Goal: Task Accomplishment & Management: Complete application form

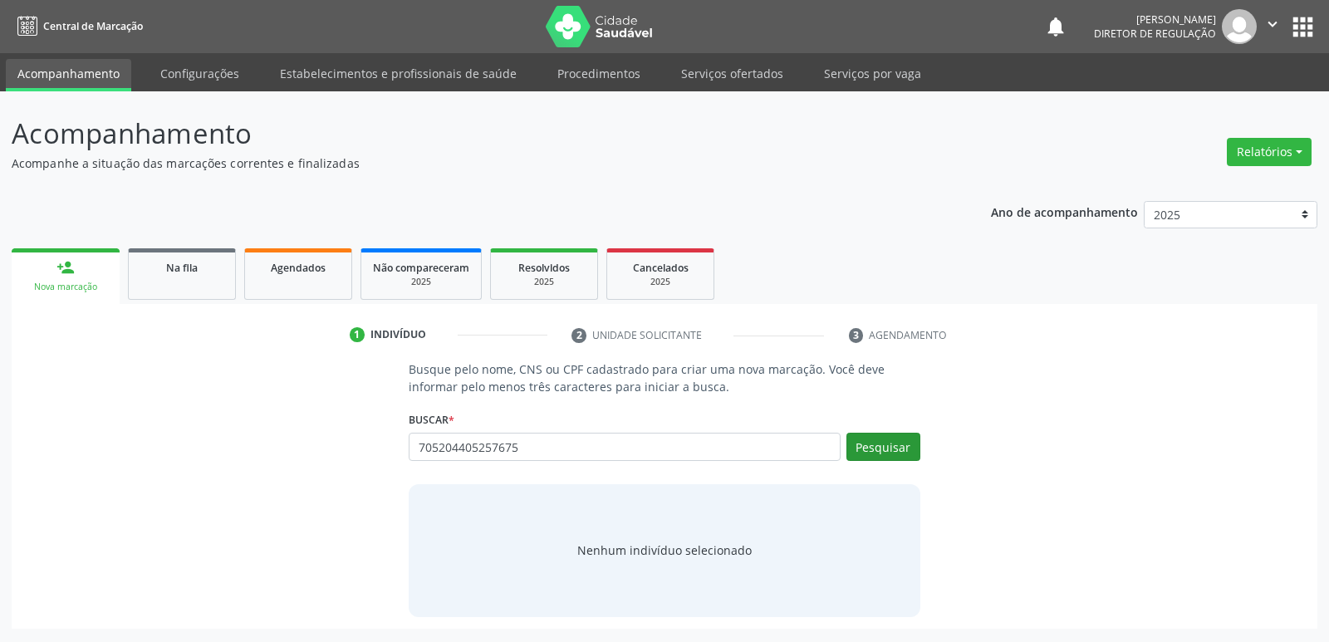
type input "705204405257675"
click at [891, 449] on button "Pesquisar" at bounding box center [883, 447] width 74 height 28
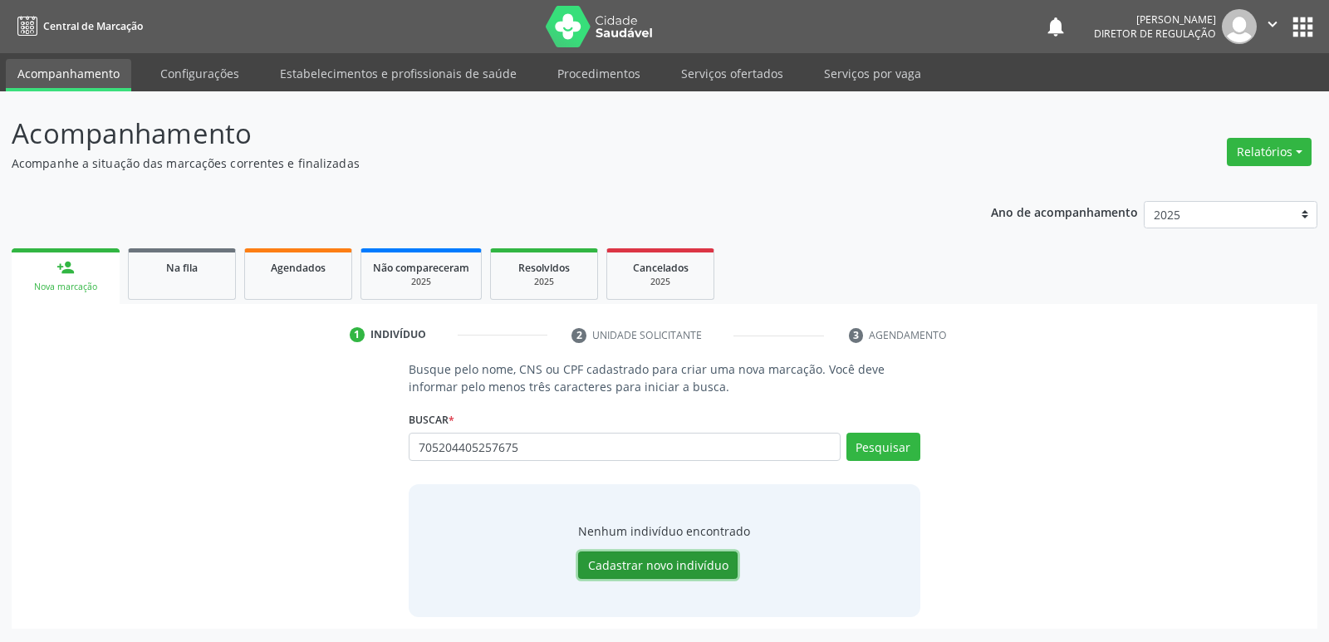
click at [643, 567] on button "Cadastrar novo indivíduo" at bounding box center [657, 566] width 159 height 28
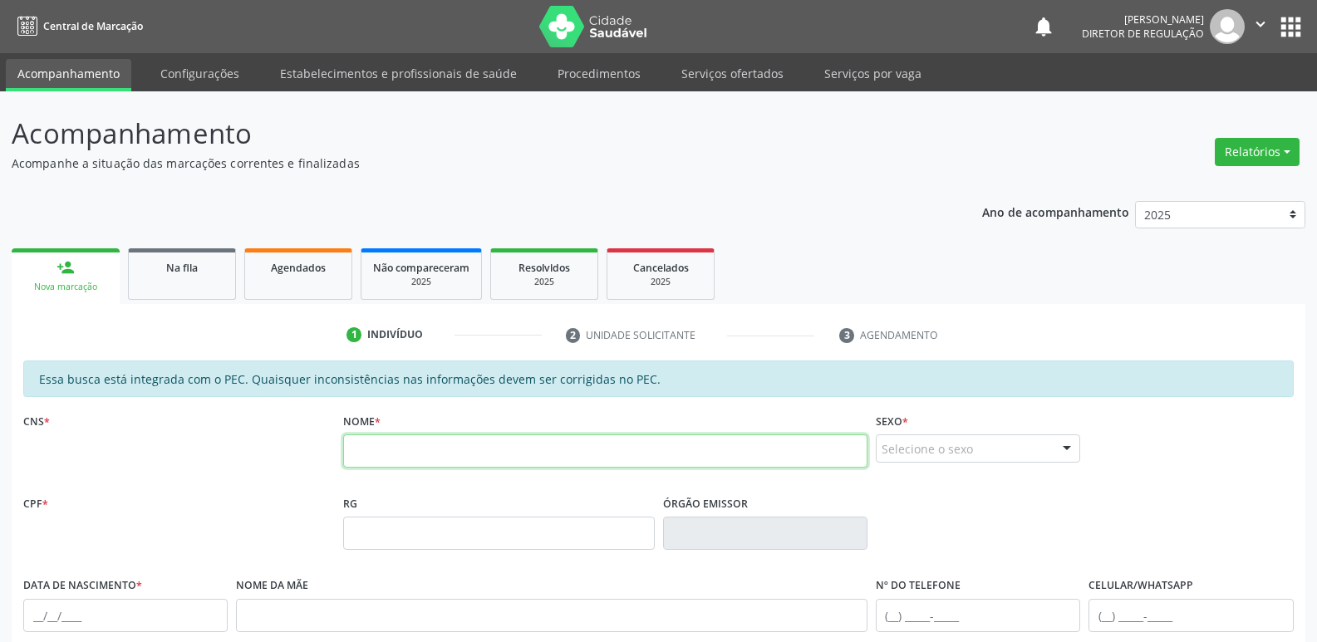
click at [390, 455] on input "text" at bounding box center [605, 450] width 524 height 33
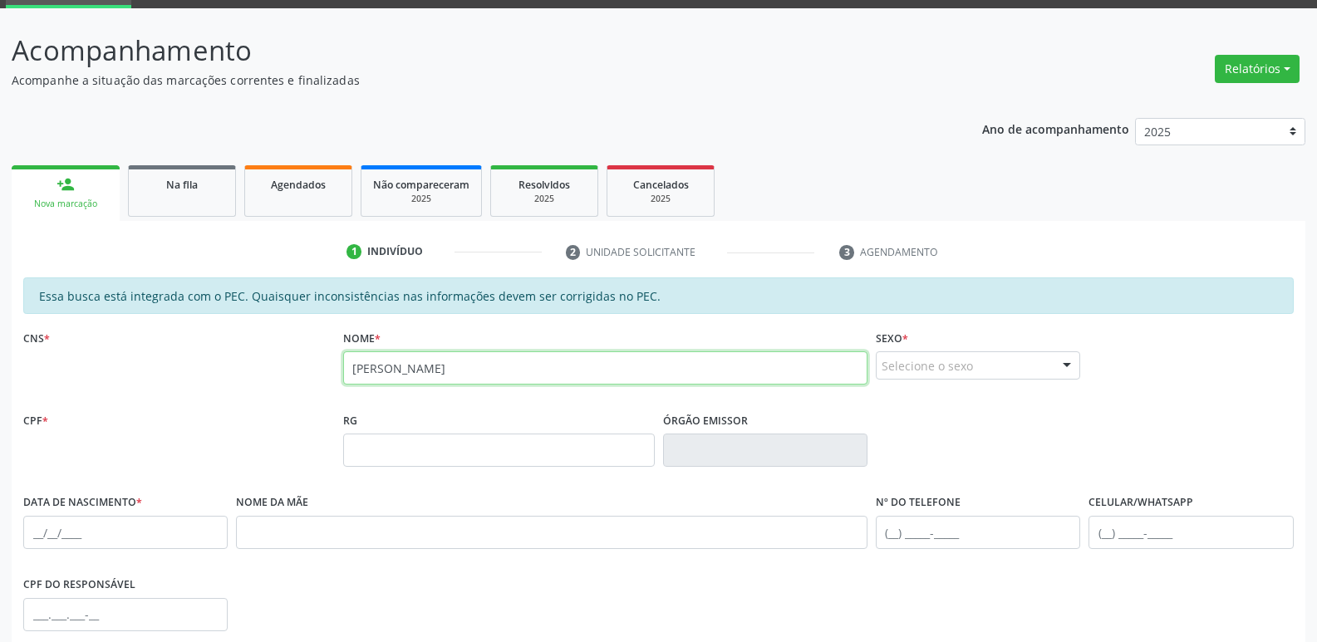
scroll to position [166, 0]
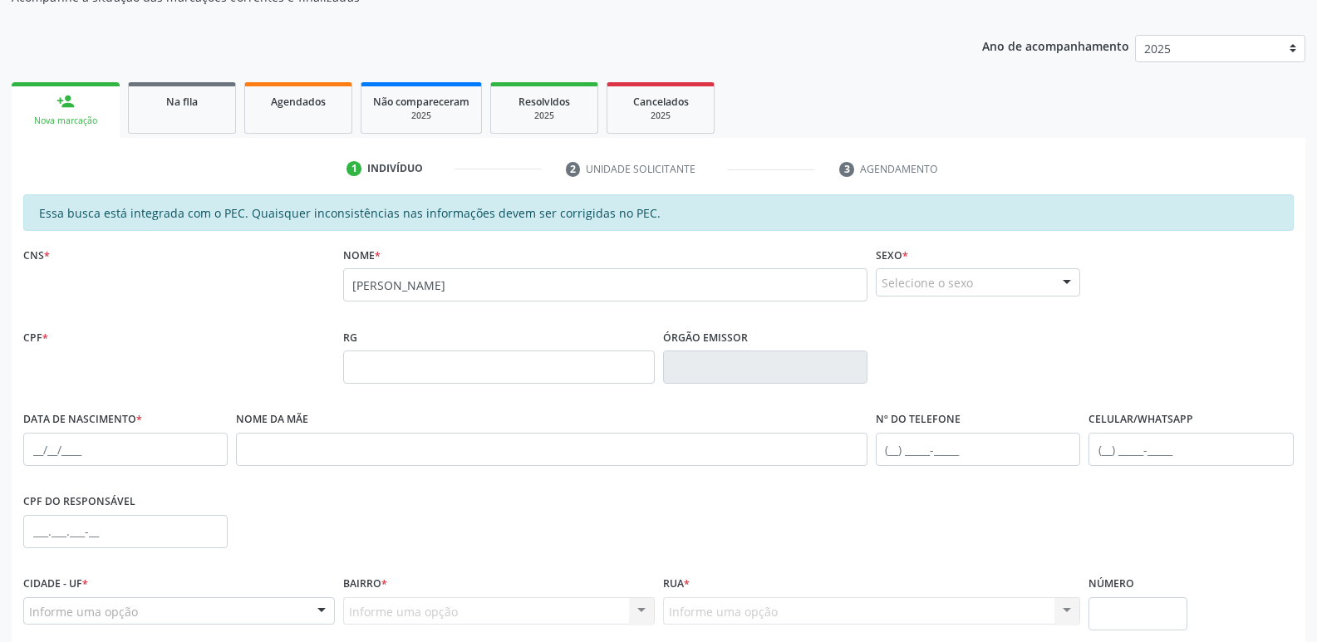
click at [155, 282] on div "CNS *" at bounding box center [179, 284] width 320 height 82
click at [468, 288] on input "[PERSON_NAME]" at bounding box center [605, 284] width 524 height 33
type input "[PERSON_NAME]"
click at [948, 282] on div "Selecione o sexo" at bounding box center [978, 282] width 204 height 28
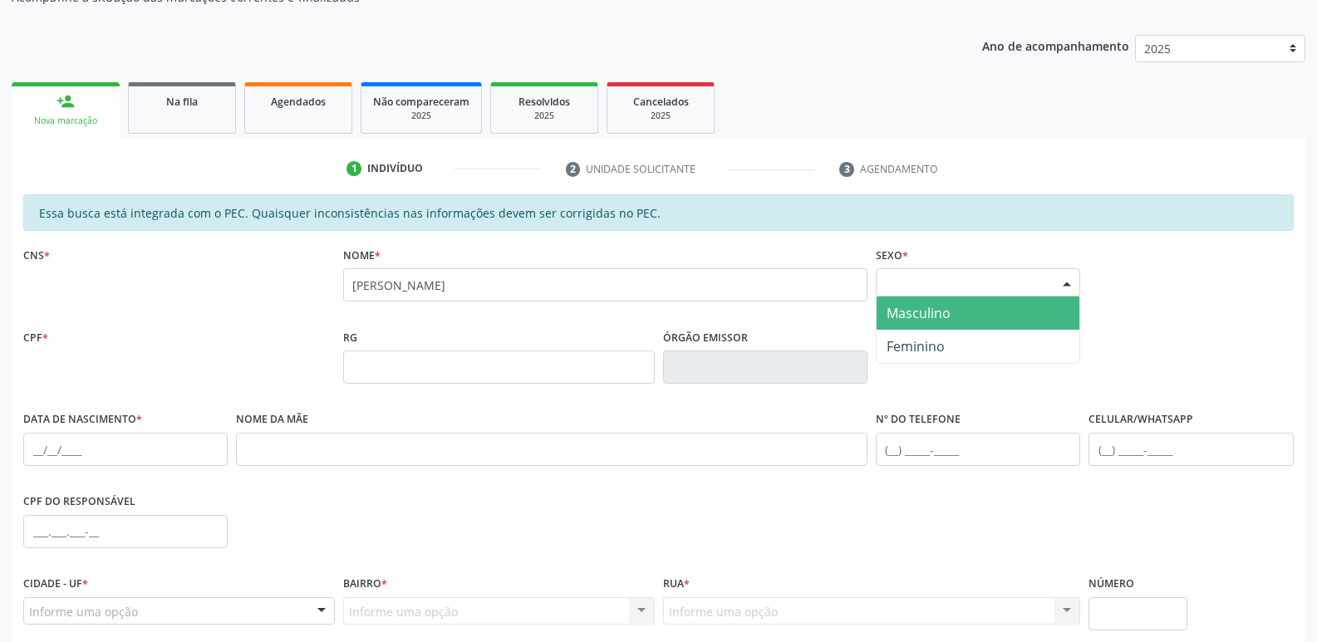
click at [954, 310] on span "Masculino" at bounding box center [977, 313] width 203 height 33
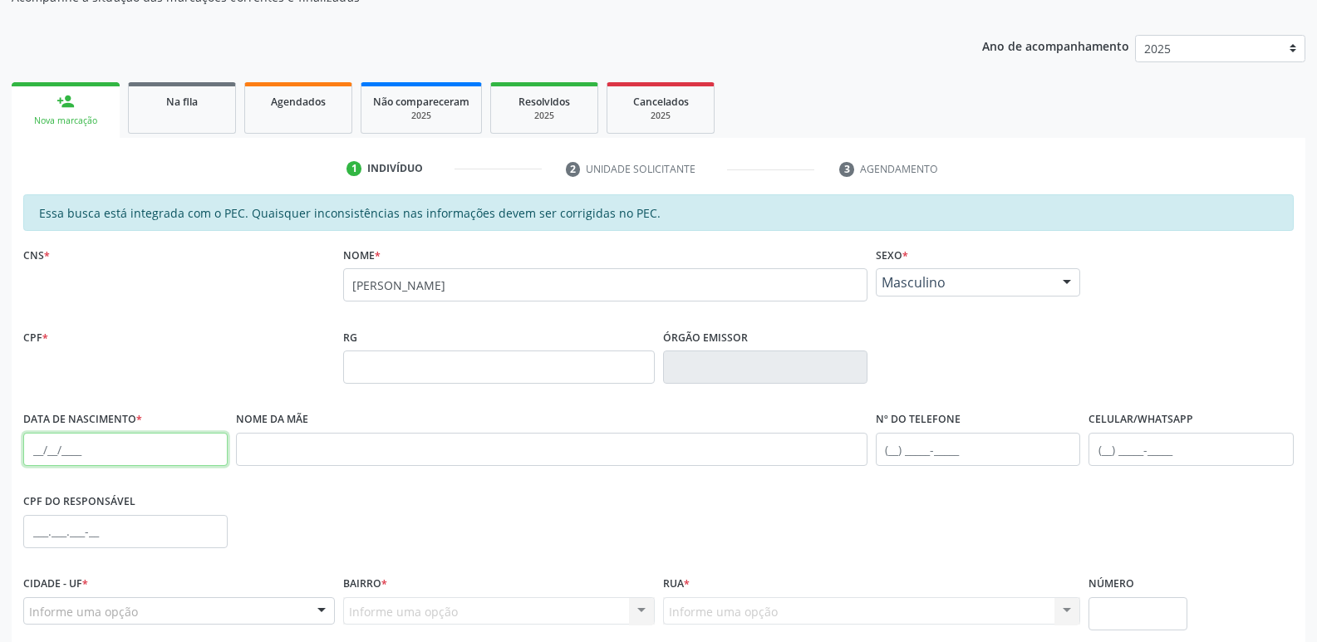
click at [37, 449] on input "text" at bounding box center [125, 449] width 204 height 33
type input "[DATE]"
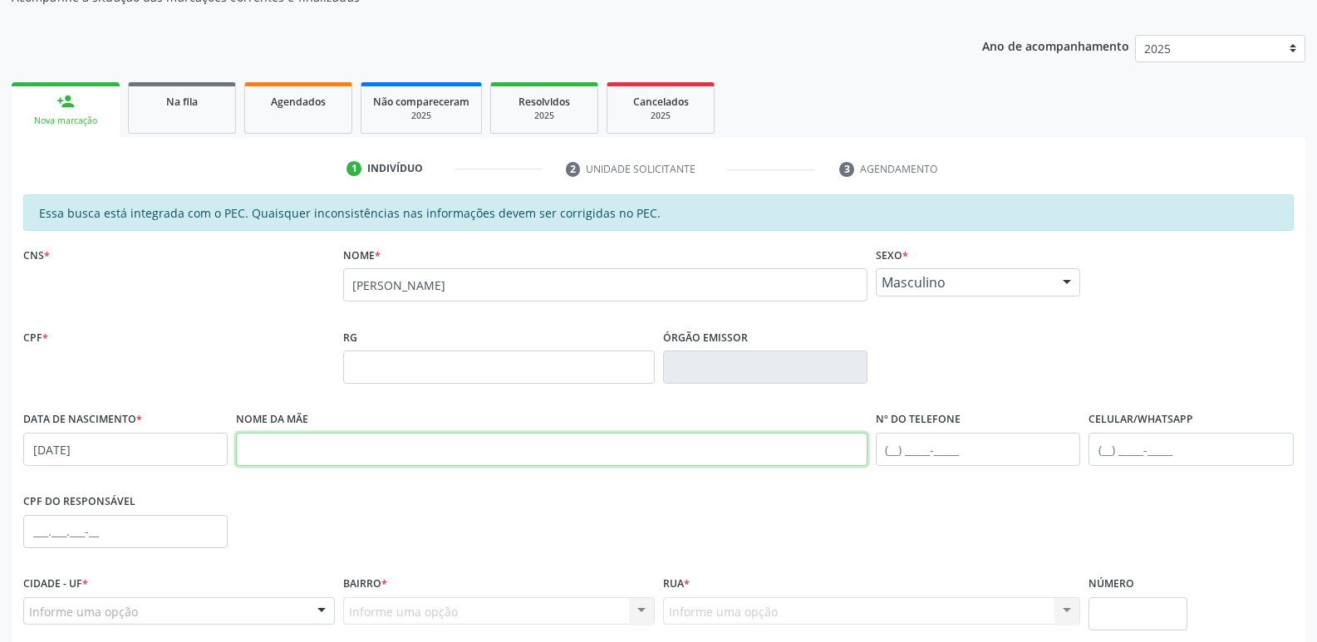
click at [251, 453] on input "text" at bounding box center [551, 449] width 631 height 33
type input "[DEMOGRAPHIC_DATA]"
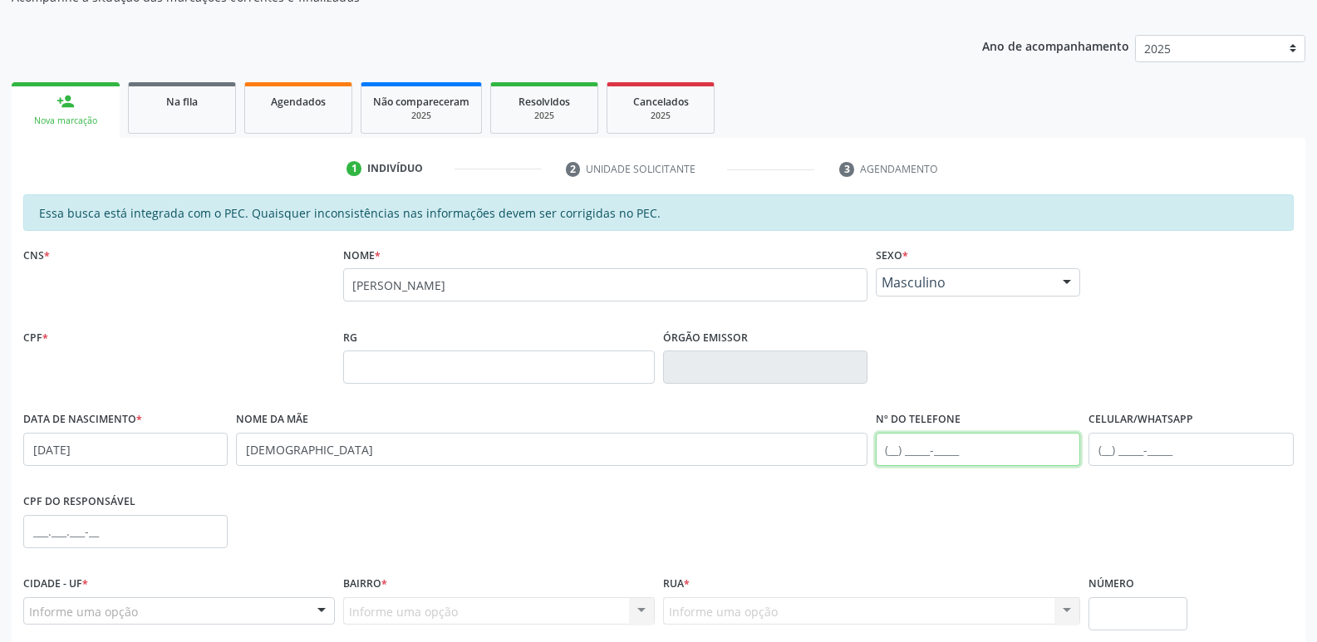
click at [896, 446] on input "text" at bounding box center [978, 449] width 204 height 33
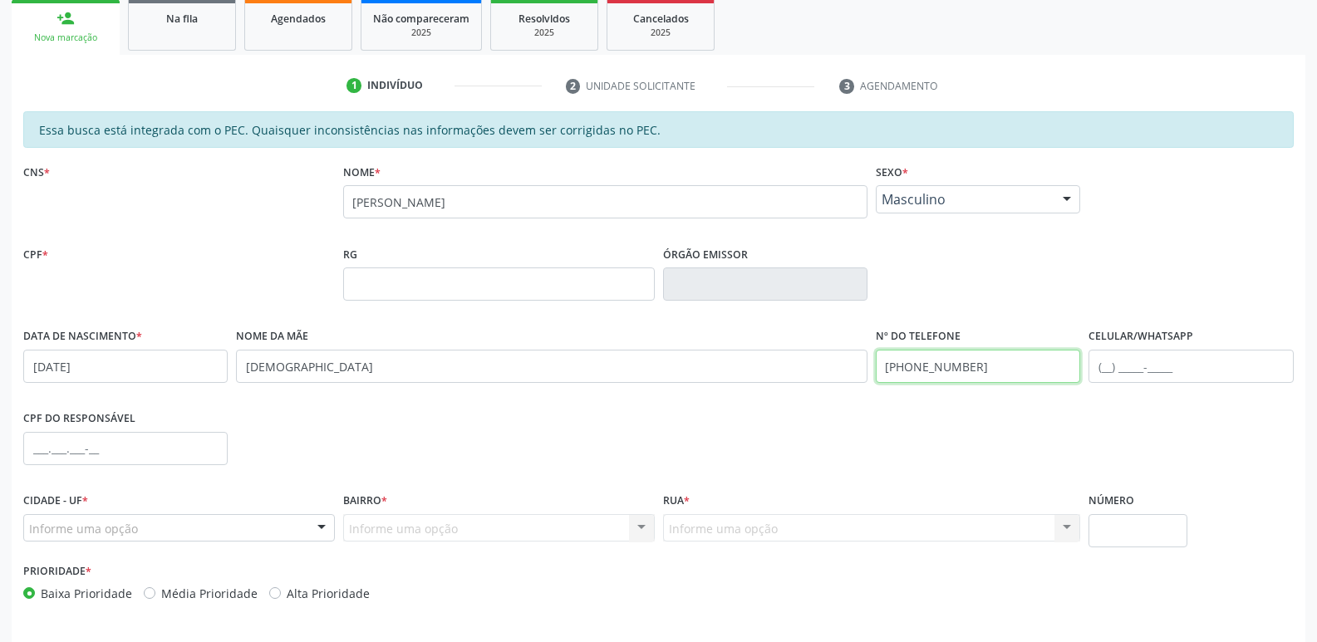
type input "[PHONE_NUMBER]"
click at [139, 527] on div "Informe uma opção" at bounding box center [179, 528] width 312 height 28
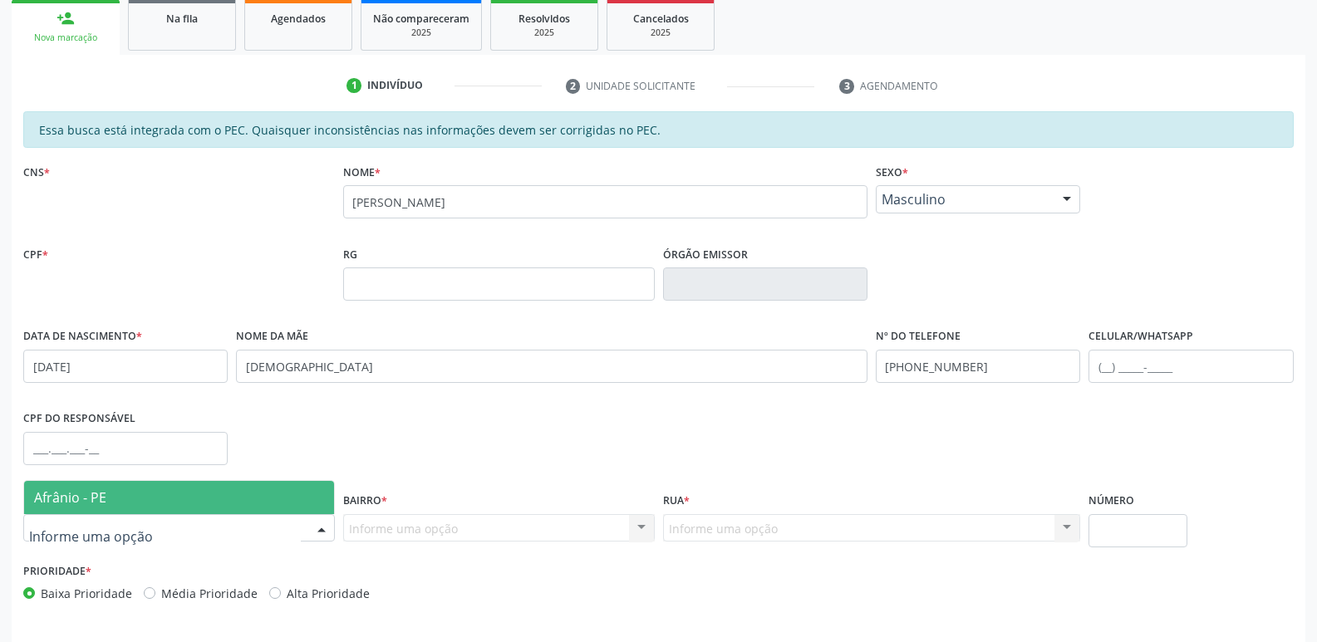
click at [145, 502] on span "Afrânio - PE" at bounding box center [179, 497] width 310 height 33
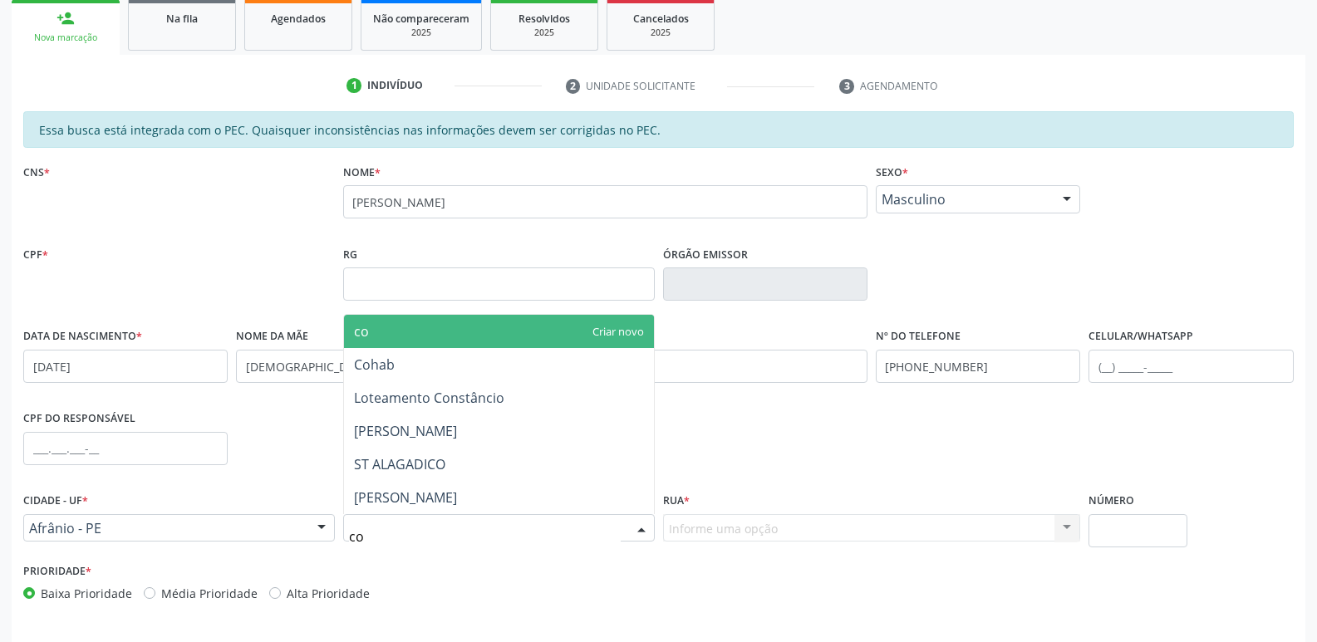
type input "coh"
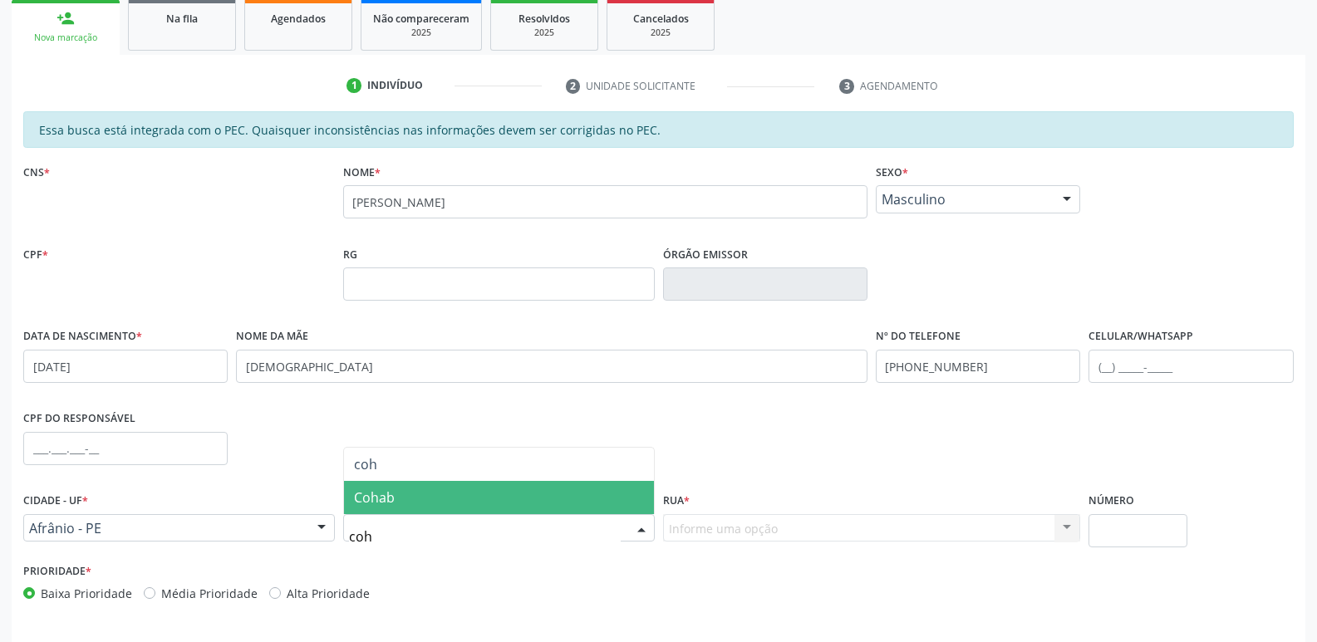
click at [386, 498] on span "Cohab" at bounding box center [374, 497] width 41 height 18
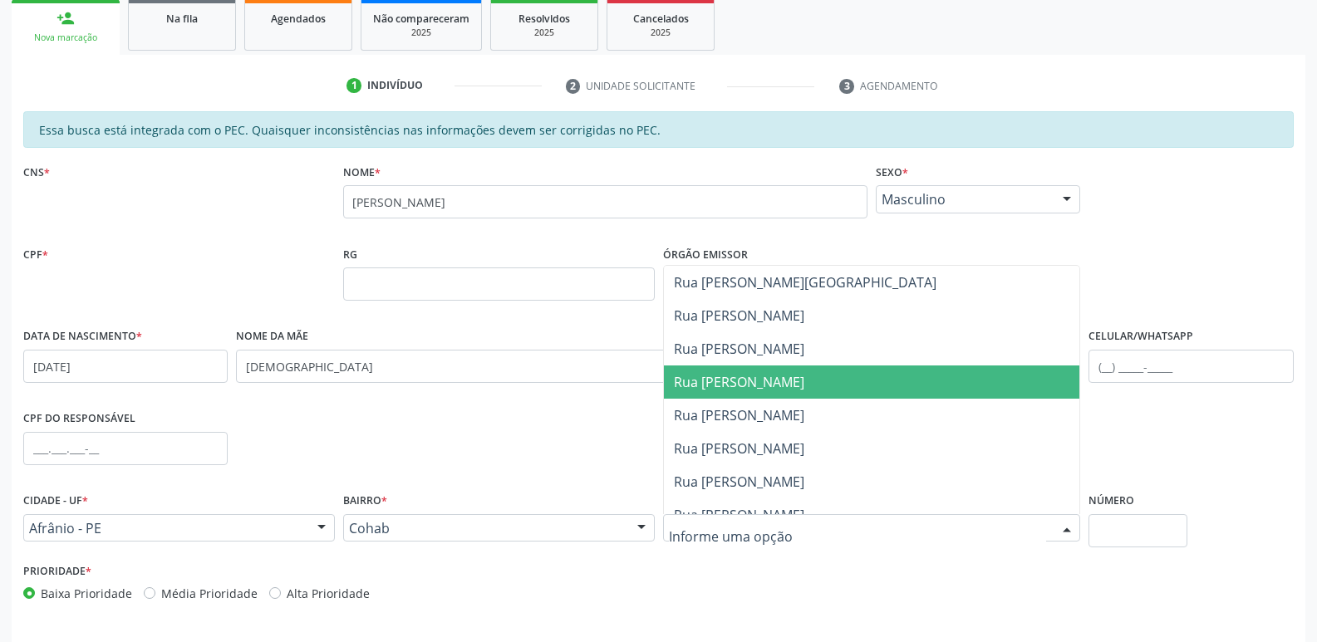
click at [754, 390] on span "Rua [PERSON_NAME]" at bounding box center [739, 382] width 130 height 18
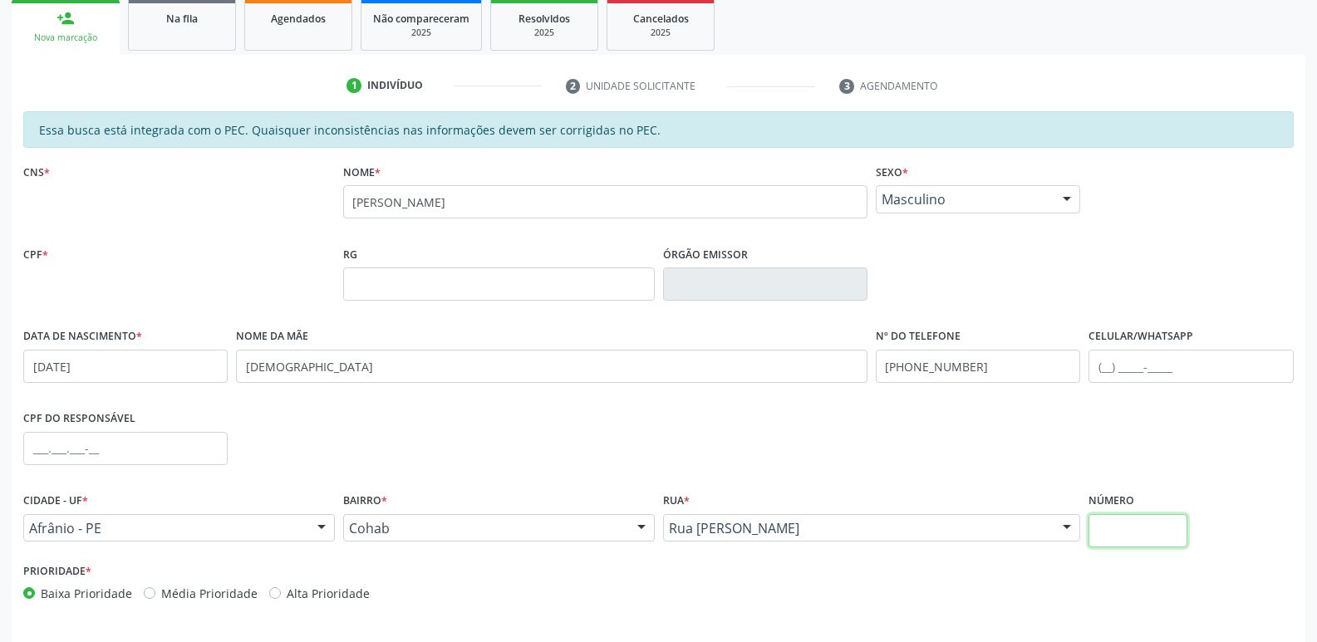
click at [1152, 528] on input "text" at bounding box center [1137, 530] width 98 height 33
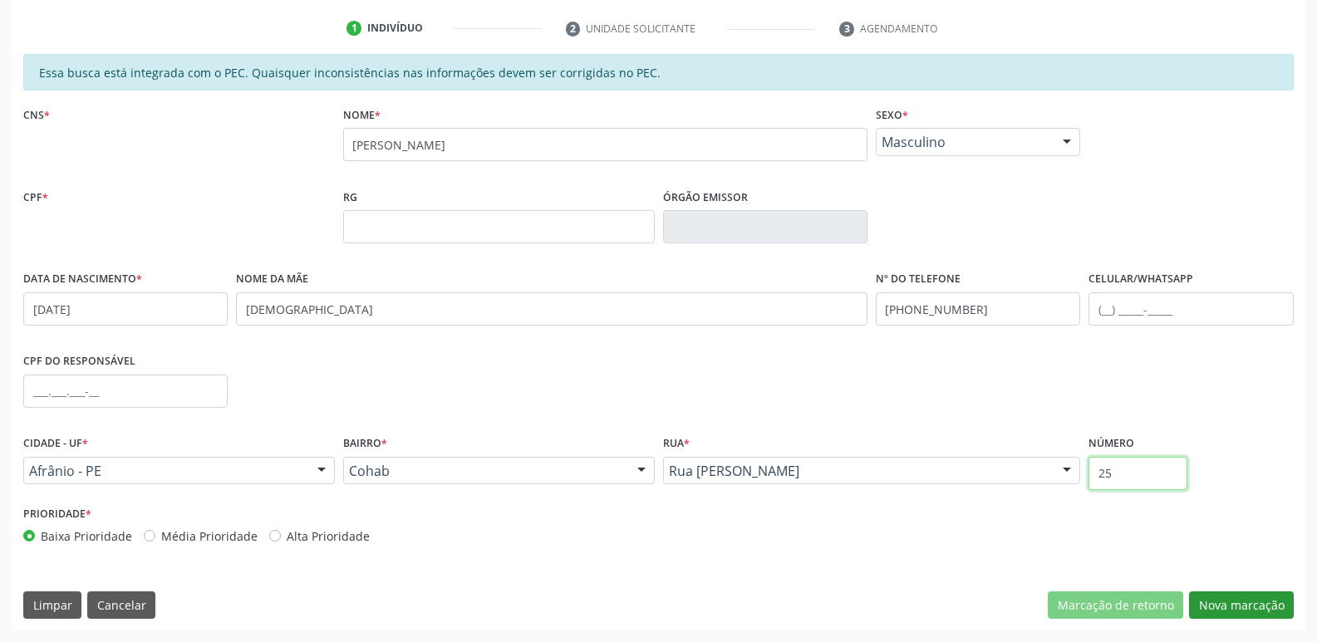
type input "25"
click at [1254, 603] on button "Nova marcação" at bounding box center [1241, 605] width 105 height 28
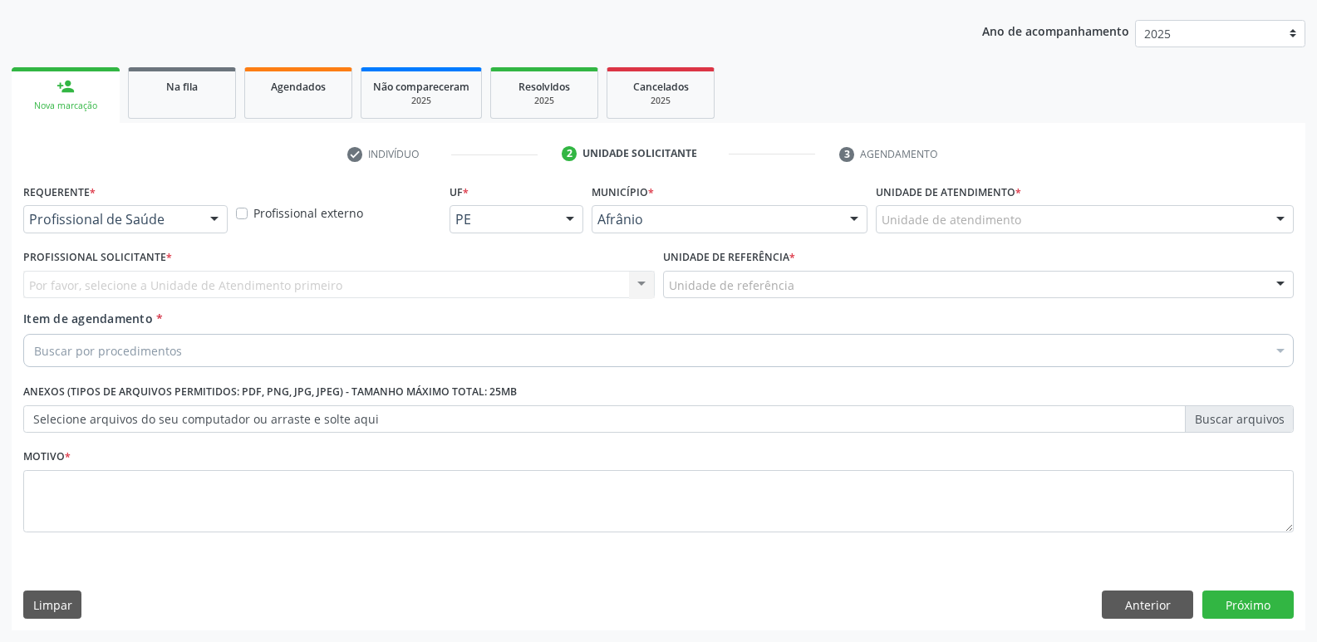
scroll to position [181, 0]
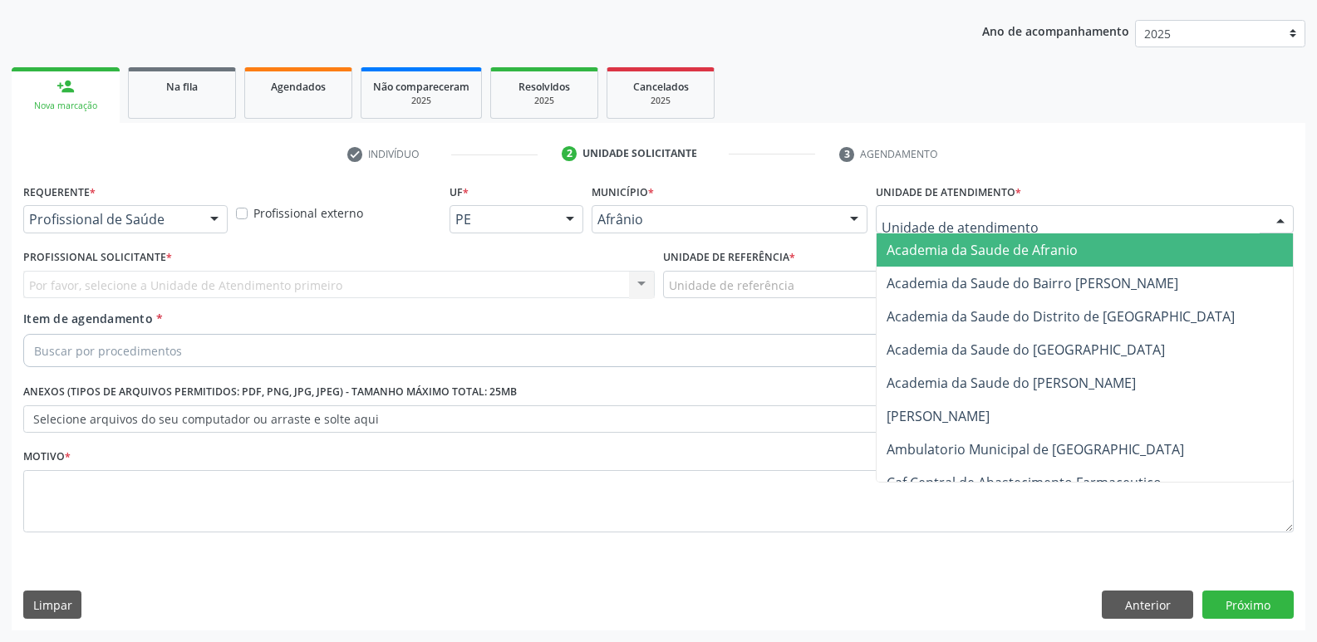
click at [985, 210] on div at bounding box center [1085, 219] width 418 height 28
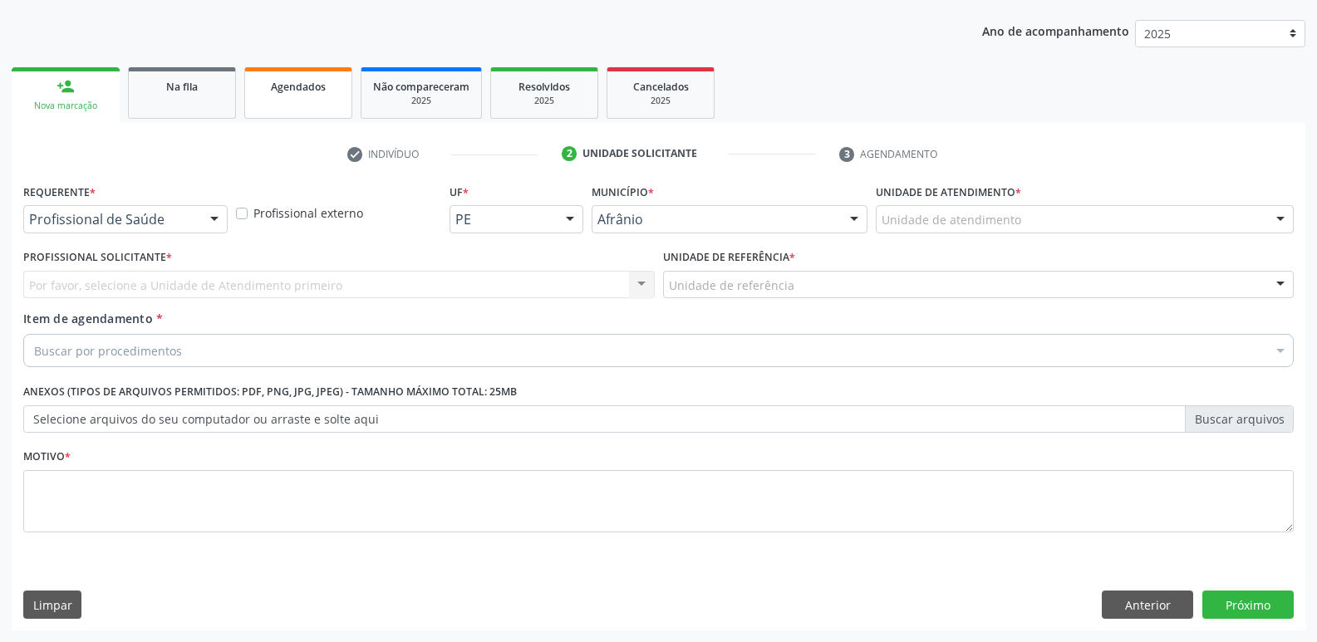
click at [323, 91] on span "Agendados" at bounding box center [298, 87] width 55 height 14
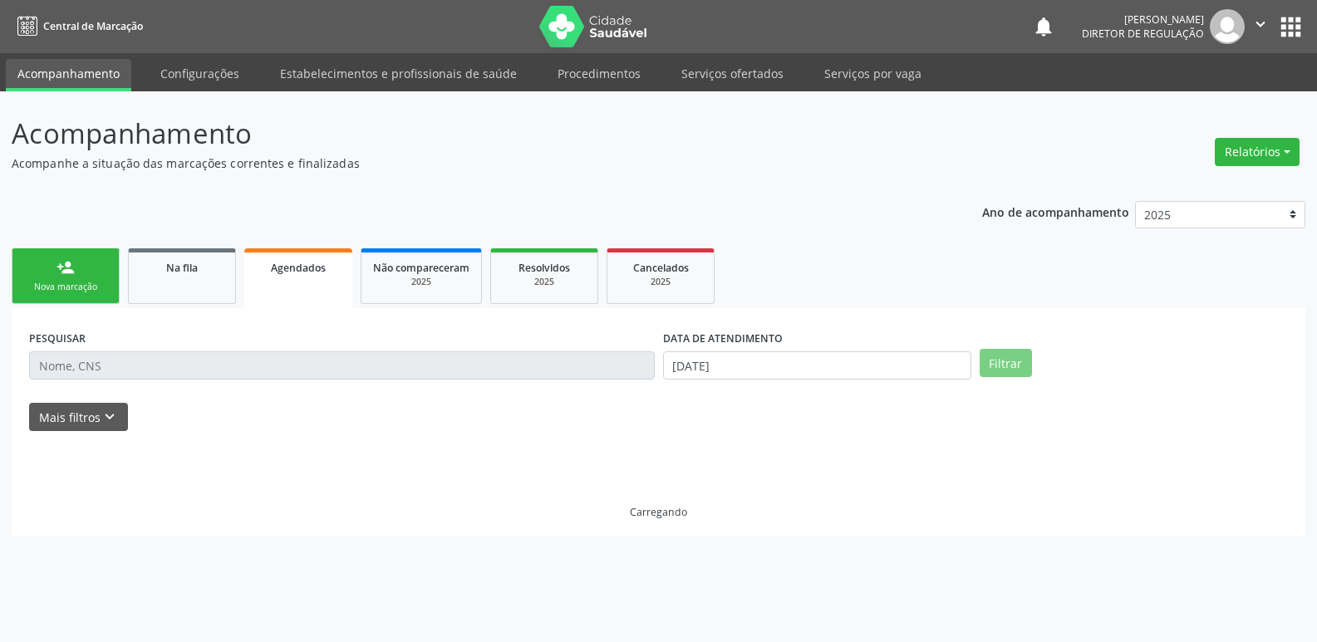
scroll to position [0, 0]
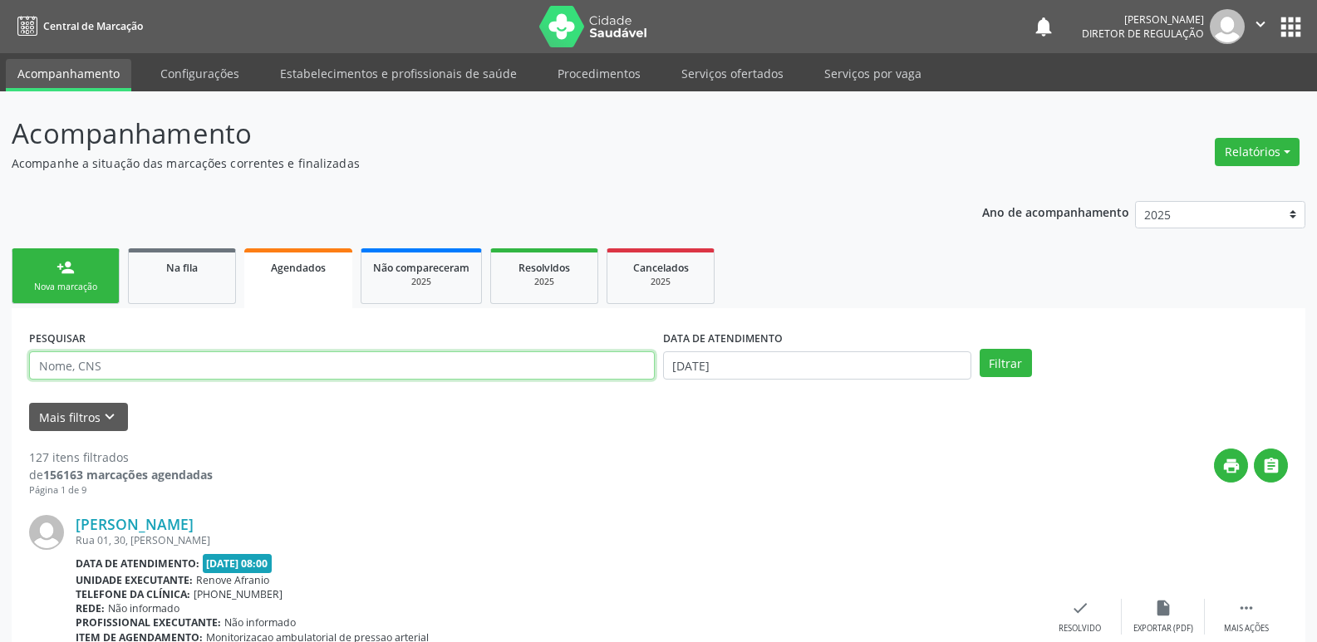
click at [269, 366] on input "text" at bounding box center [342, 365] width 626 height 28
type input "705204405257675"
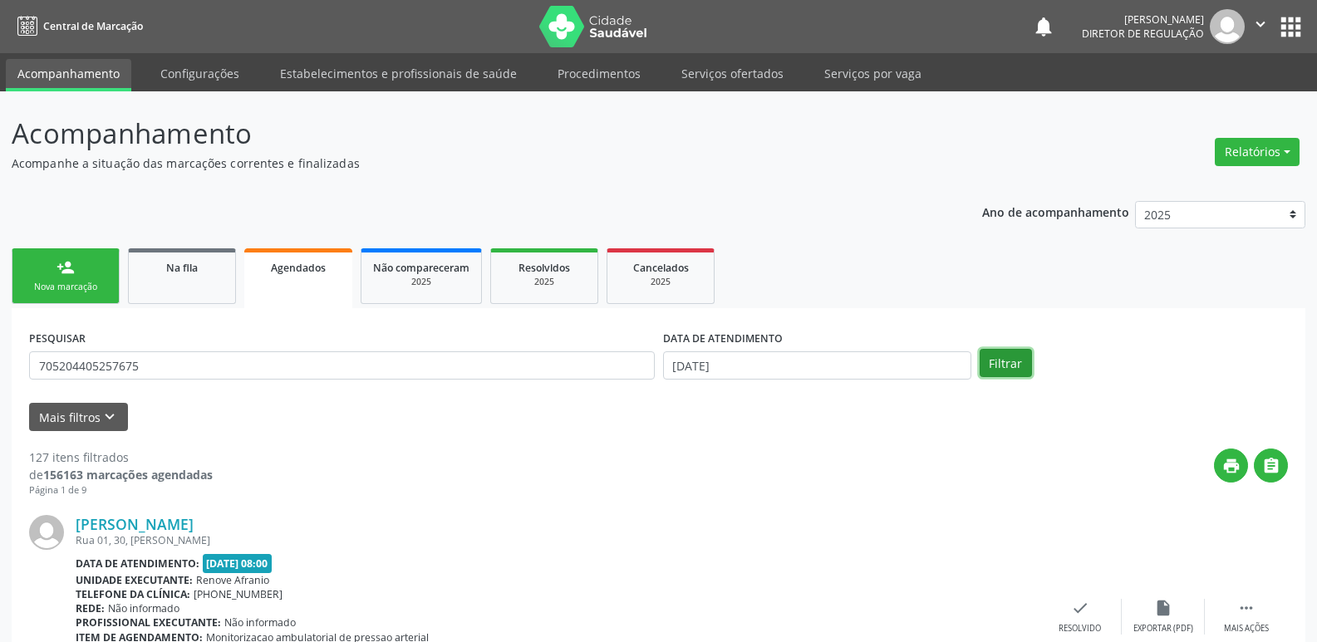
click at [997, 368] on button "Filtrar" at bounding box center [1005, 363] width 52 height 28
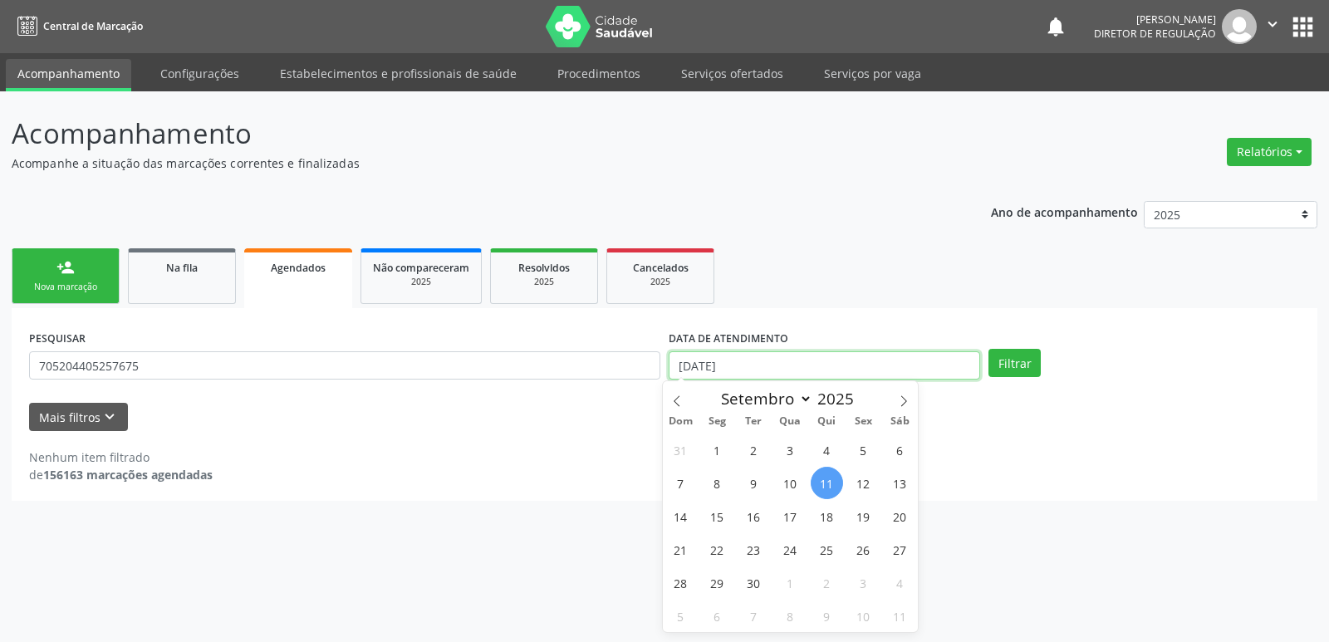
click at [827, 363] on input "[DATE]" at bounding box center [825, 365] width 312 height 28
click at [792, 483] on span "10" at bounding box center [790, 483] width 32 height 32
type input "[DATE]"
click at [792, 483] on span "10" at bounding box center [790, 483] width 32 height 32
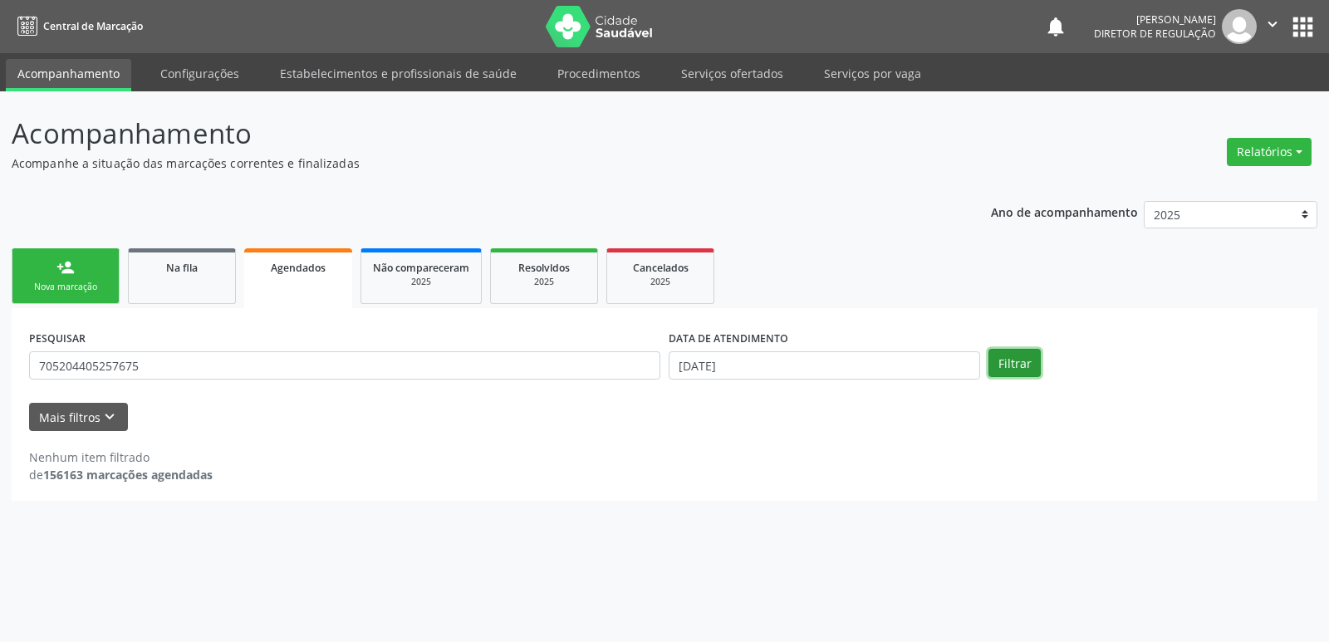
click at [1003, 361] on button "Filtrar" at bounding box center [1015, 363] width 52 height 28
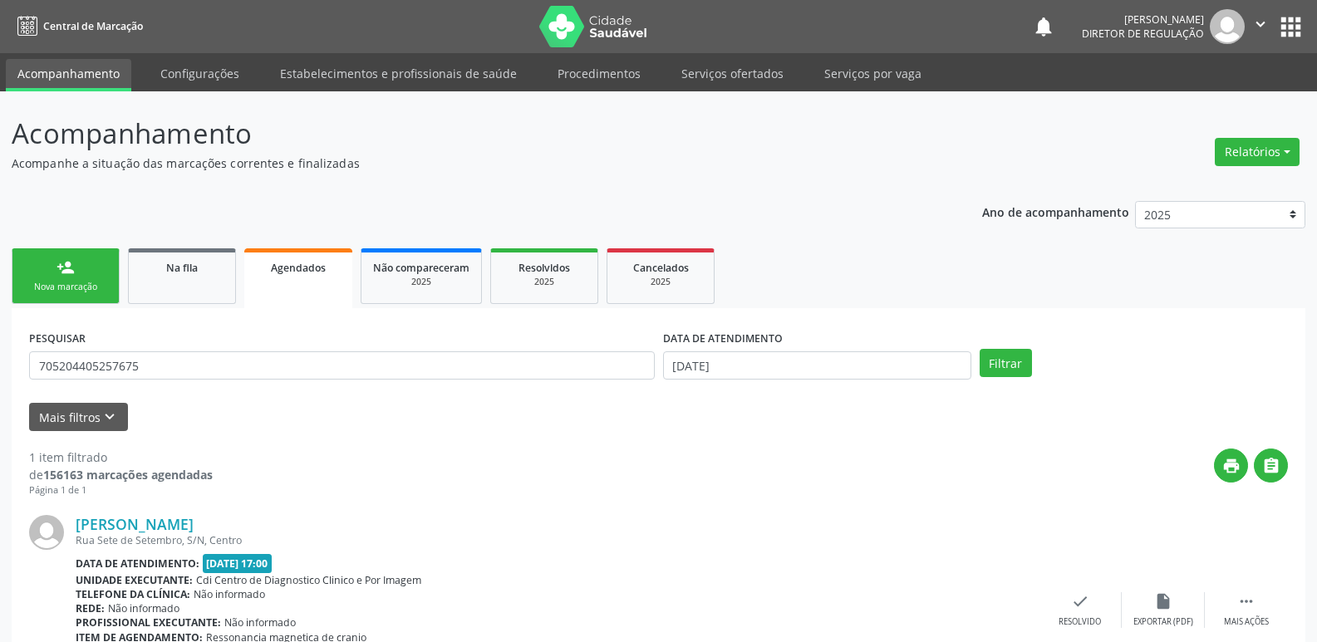
scroll to position [109, 0]
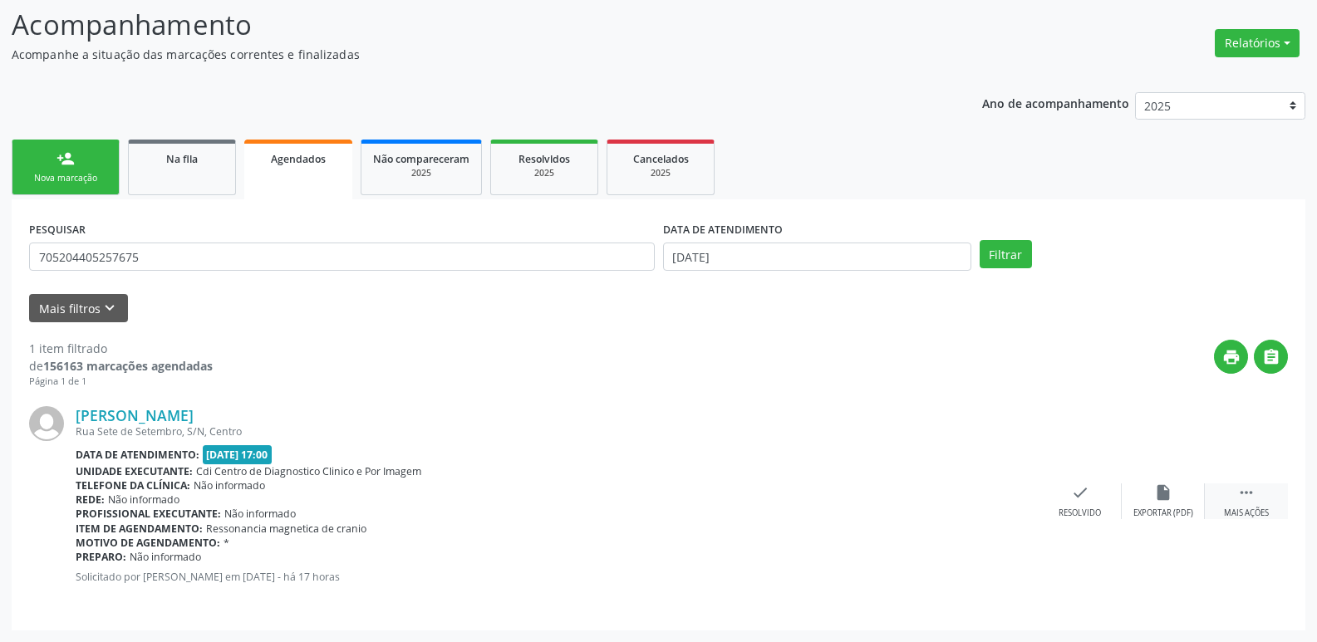
click at [1244, 493] on icon "" at bounding box center [1246, 492] width 18 height 18
click at [914, 503] on div "print Imprimir" at bounding box center [913, 501] width 83 height 36
click at [81, 173] on div "Nova marcação" at bounding box center [65, 178] width 83 height 12
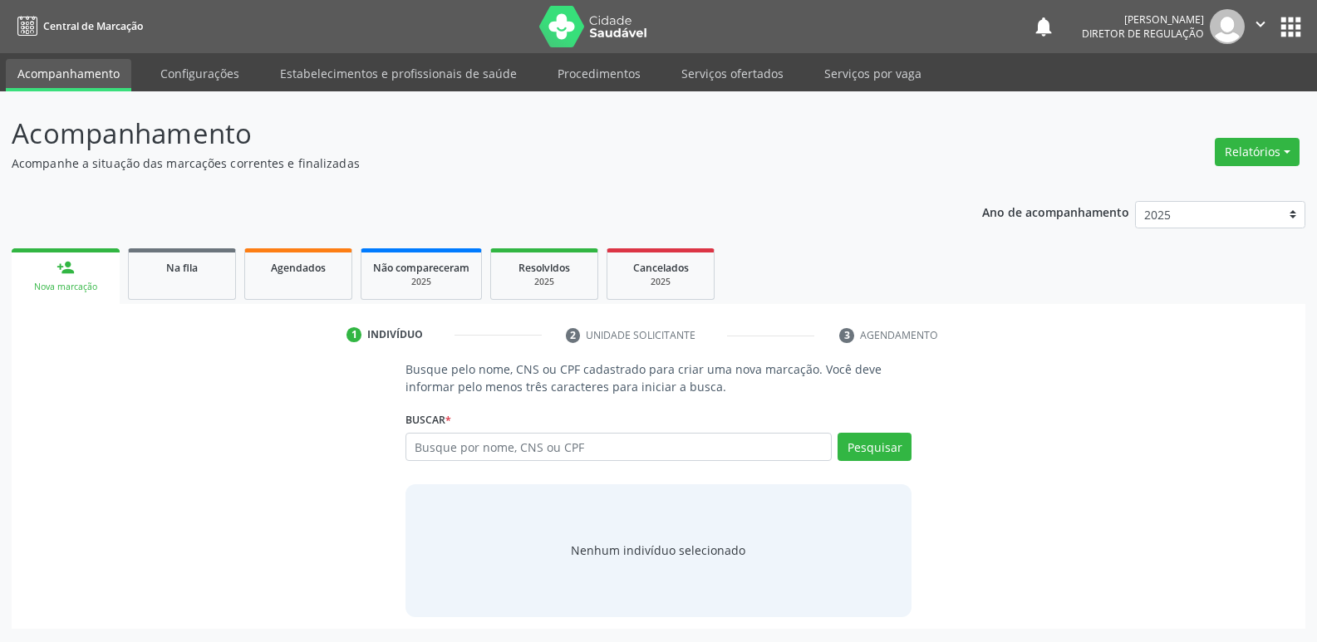
scroll to position [0, 0]
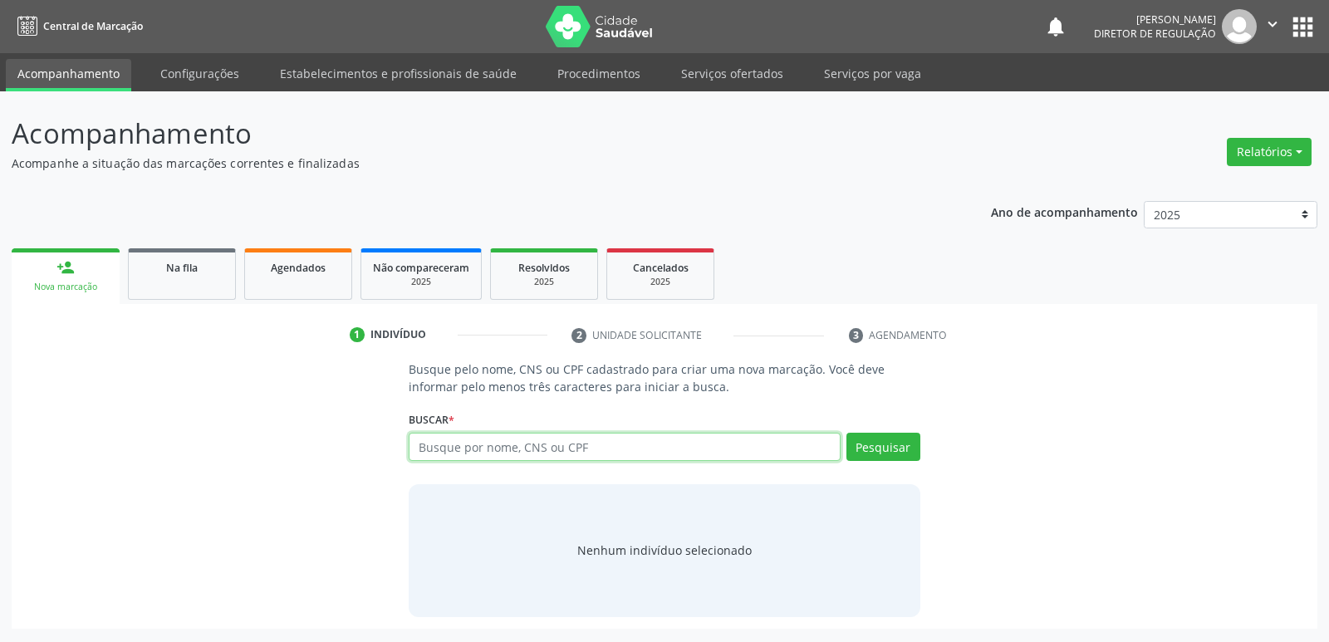
click at [489, 452] on input "text" at bounding box center [624, 447] width 431 height 28
type input "[PERSON_NAME]"
click at [890, 445] on button "Pesquisar" at bounding box center [883, 447] width 74 height 28
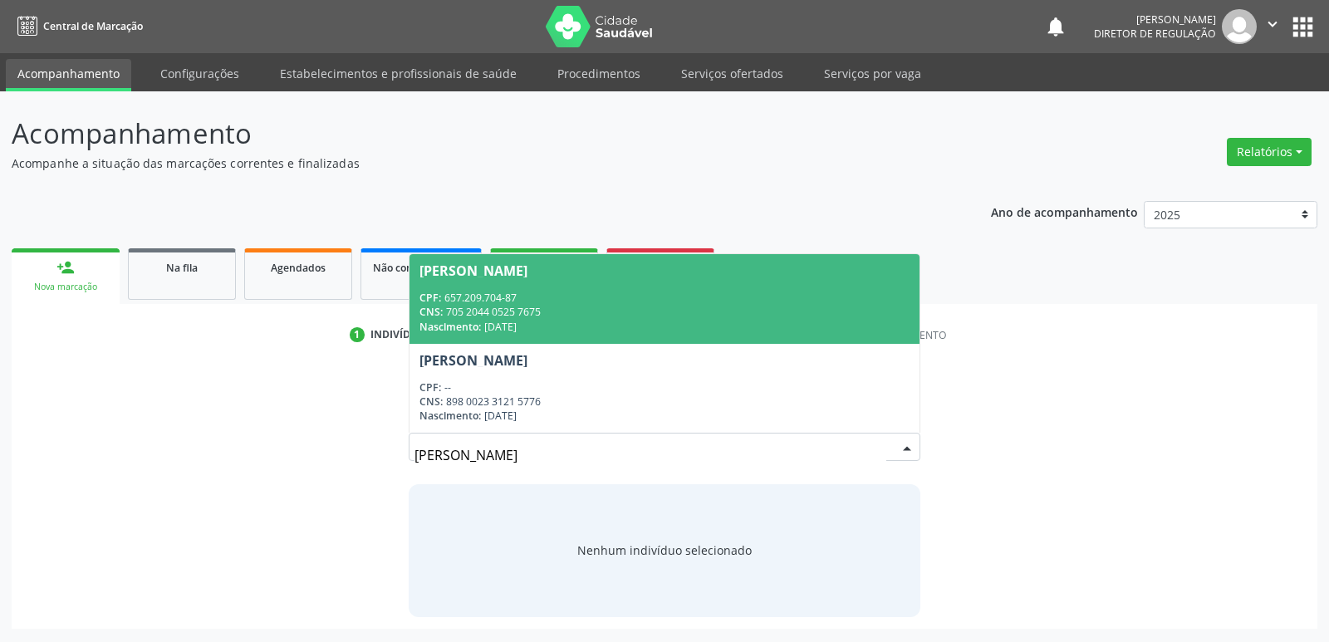
click at [629, 312] on div "CNS: 705 2044 0525 7675" at bounding box center [664, 312] width 489 height 14
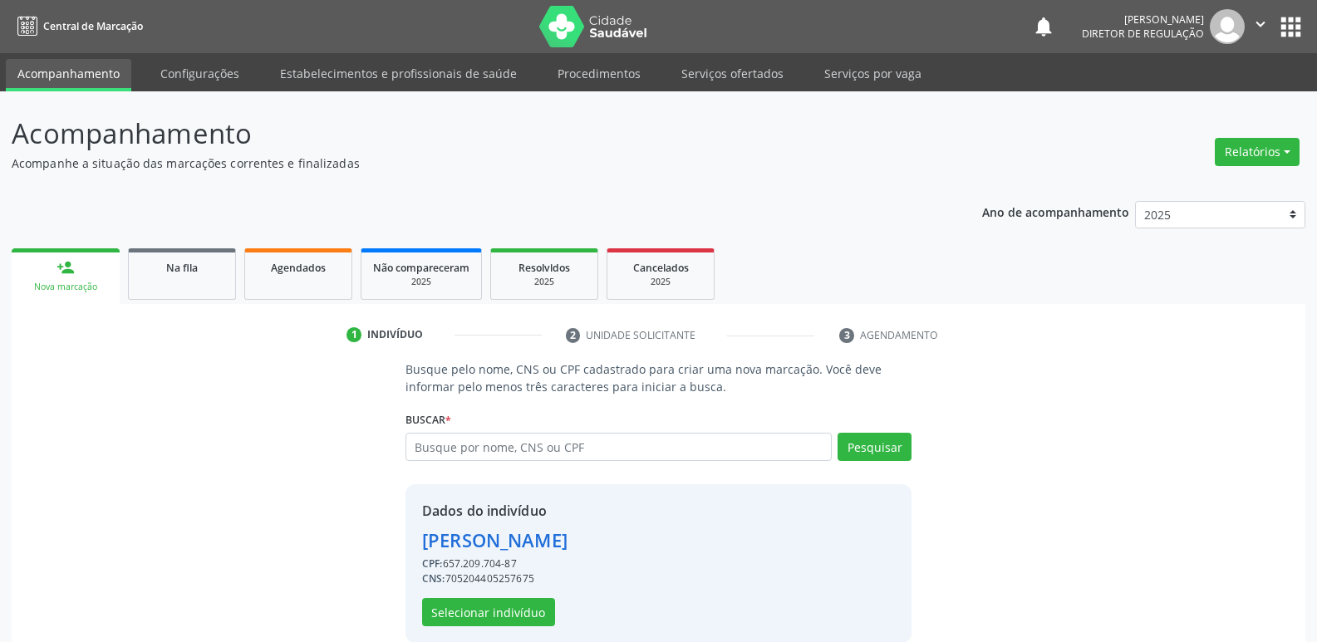
scroll to position [24, 0]
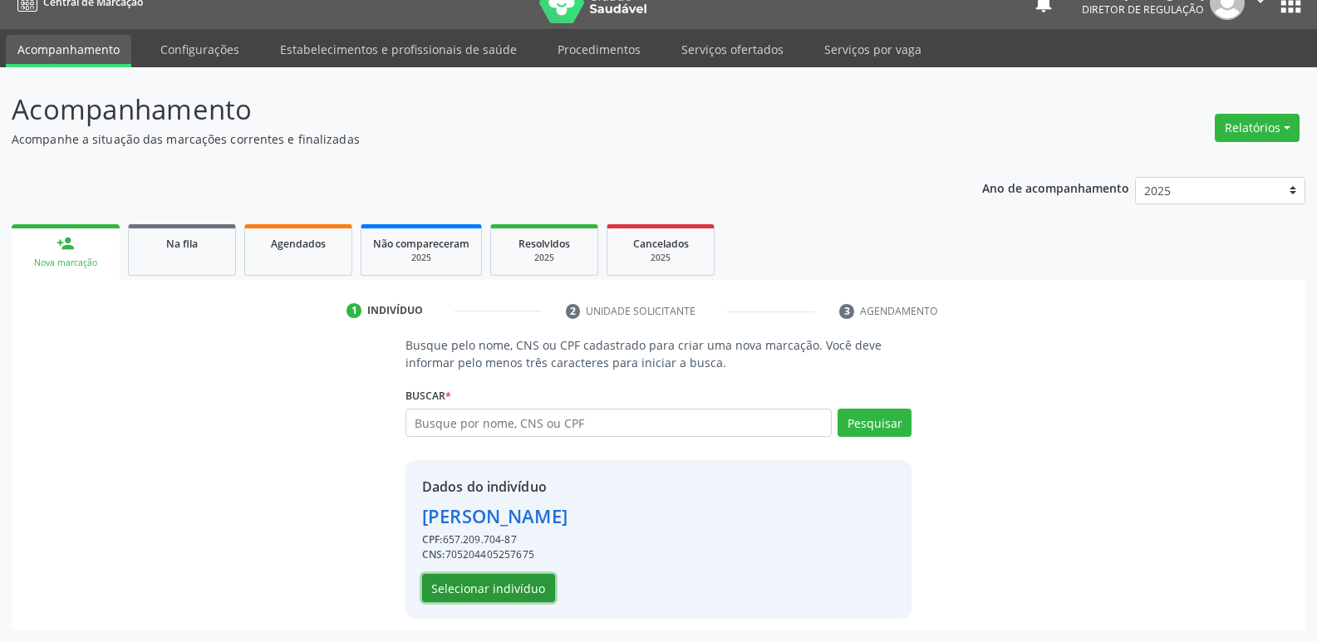
click at [516, 586] on button "Selecionar indivíduo" at bounding box center [488, 588] width 133 height 28
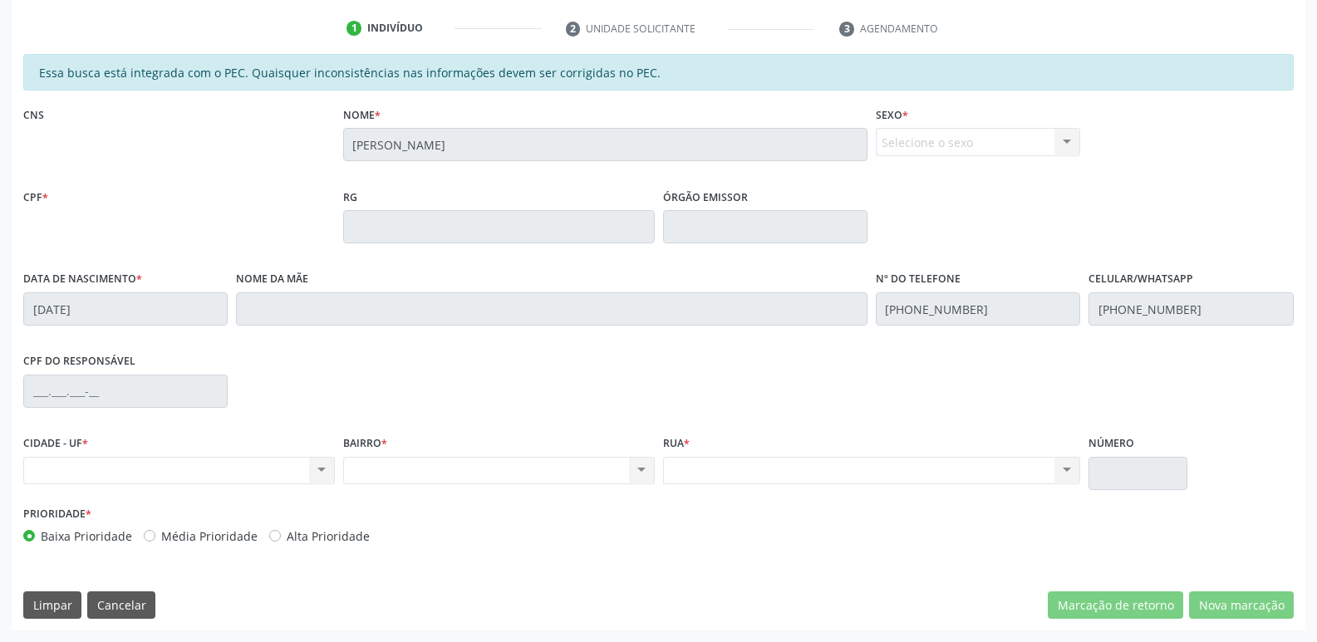
scroll to position [223, 0]
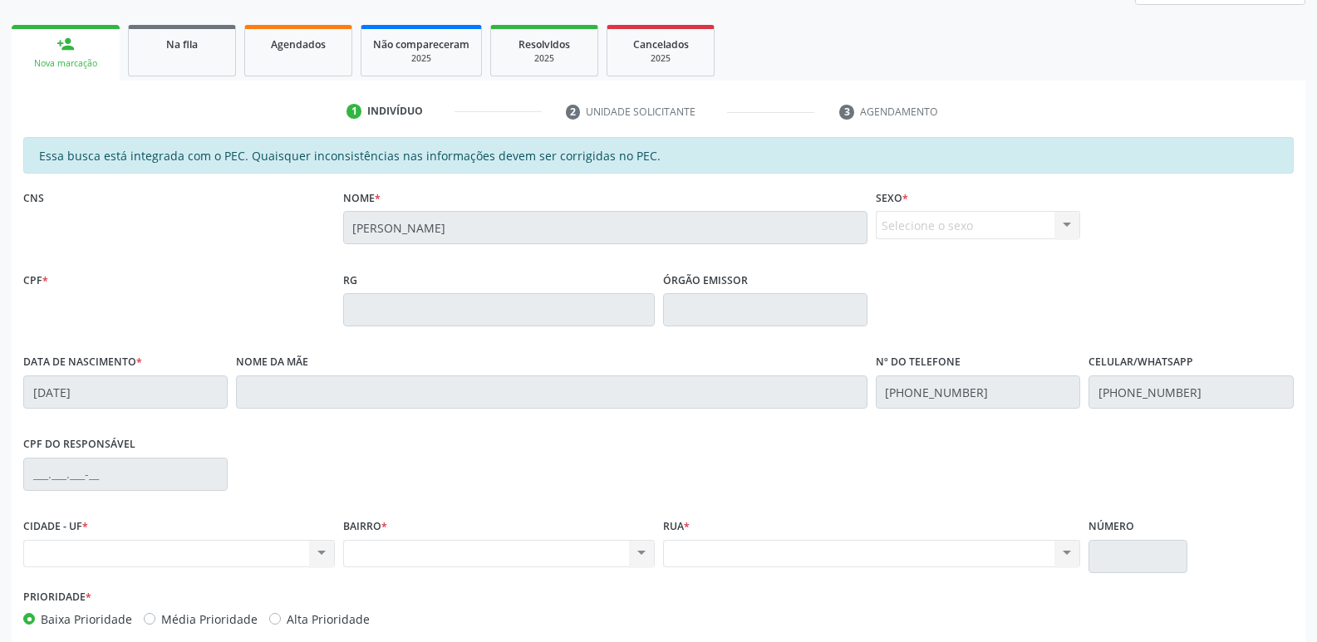
click at [1033, 230] on div "Selecione o sexo Masculino Feminino Nenhum resultado encontrado para: " " Não h…" at bounding box center [978, 225] width 204 height 28
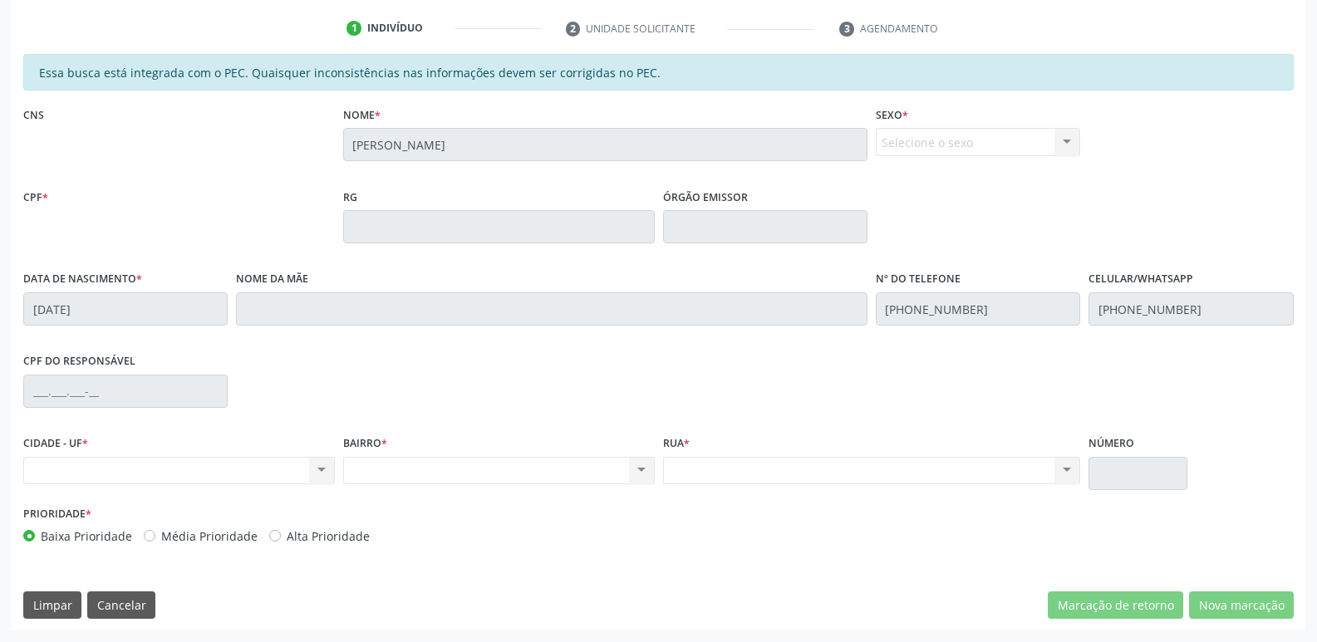
click at [184, 464] on div "Nenhum resultado encontrado para: " " Não há nenhuma opção para ser exibida." at bounding box center [179, 471] width 312 height 28
click at [498, 463] on div "Nenhum resultado encontrado para: " " Não há nenhuma opção para ser exibida." at bounding box center [499, 471] width 312 height 28
click at [717, 472] on div "Nenhum resultado encontrado para: " " Não há nenhuma opção para ser exibida." at bounding box center [872, 471] width 418 height 28
